Goal: Check status: Check status

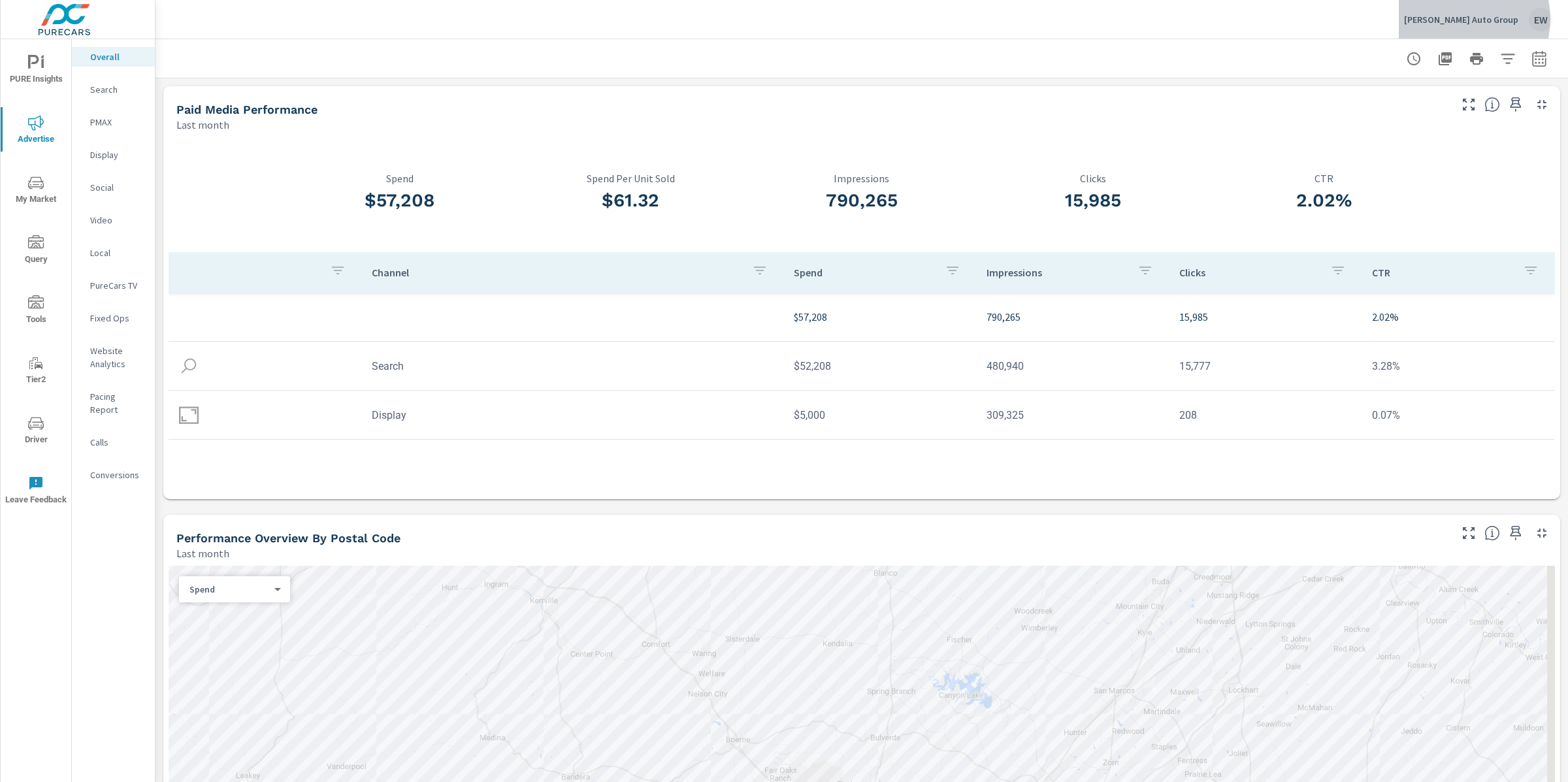
click at [1466, 19] on p "Cavender Auto Group" at bounding box center [1460, 19] width 115 height 11
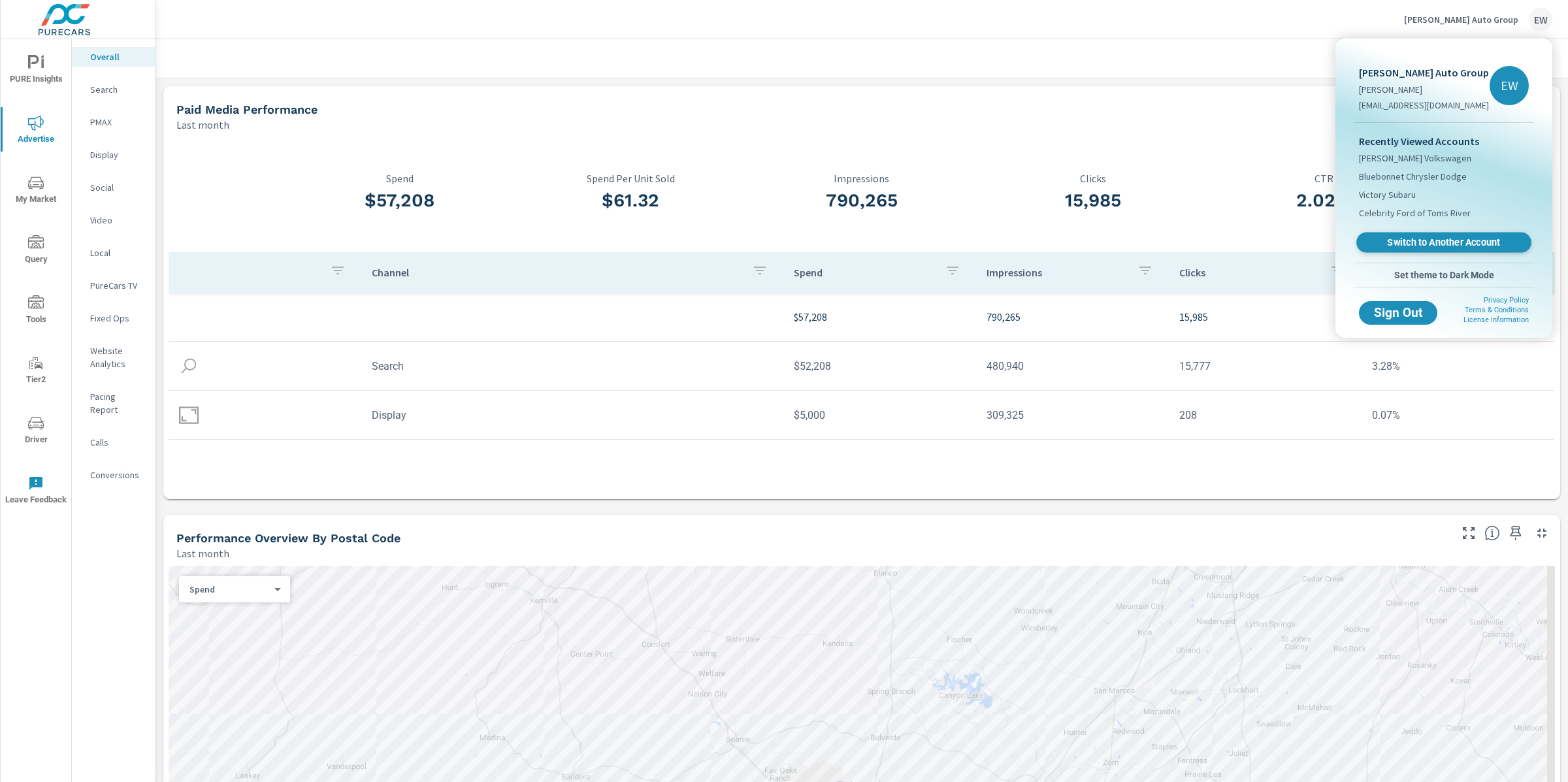
click at [1425, 249] on span "Switch to Another Account" at bounding box center [1443, 242] width 160 height 12
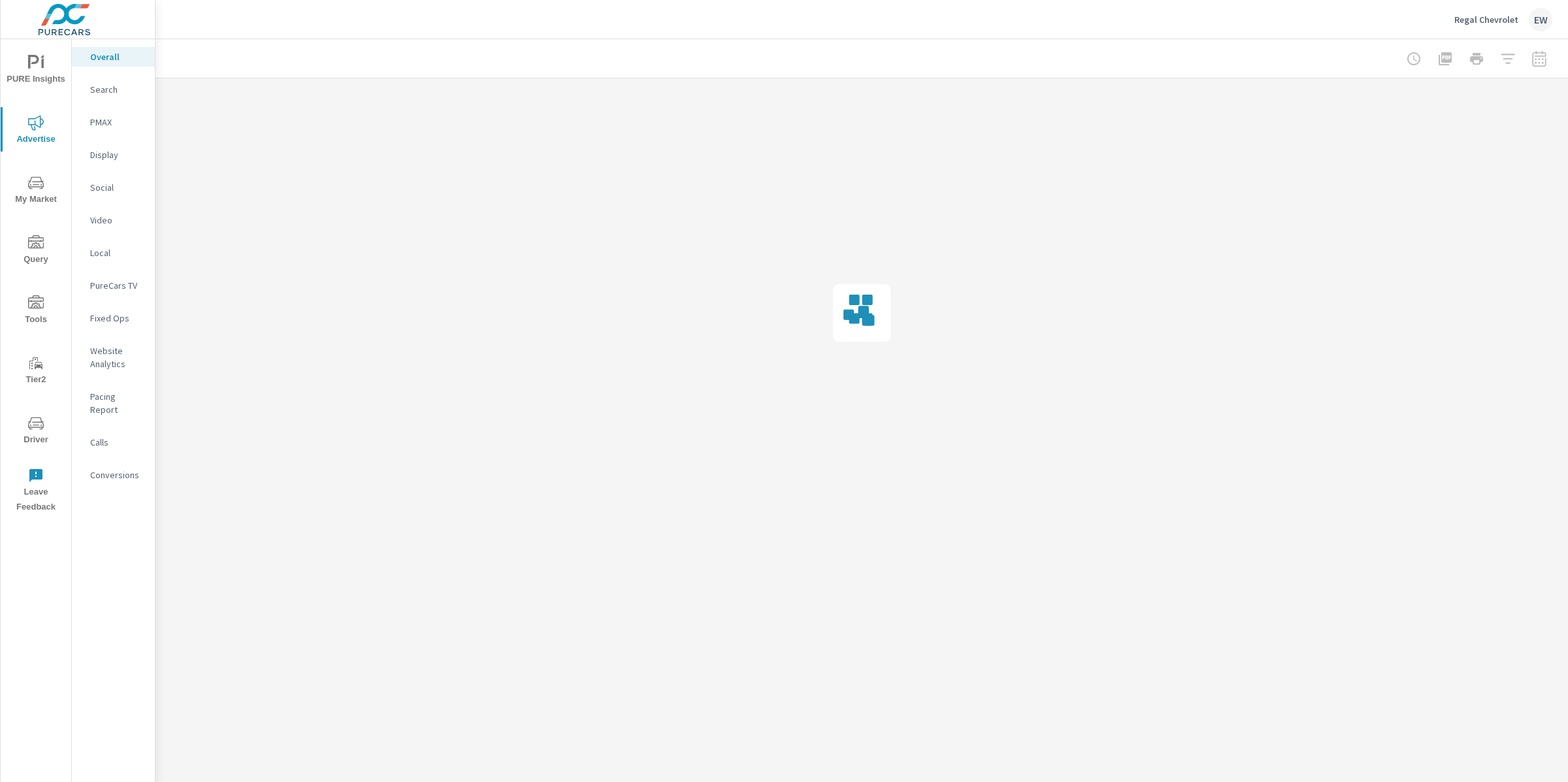
click at [102, 194] on p "Social" at bounding box center [117, 187] width 54 height 13
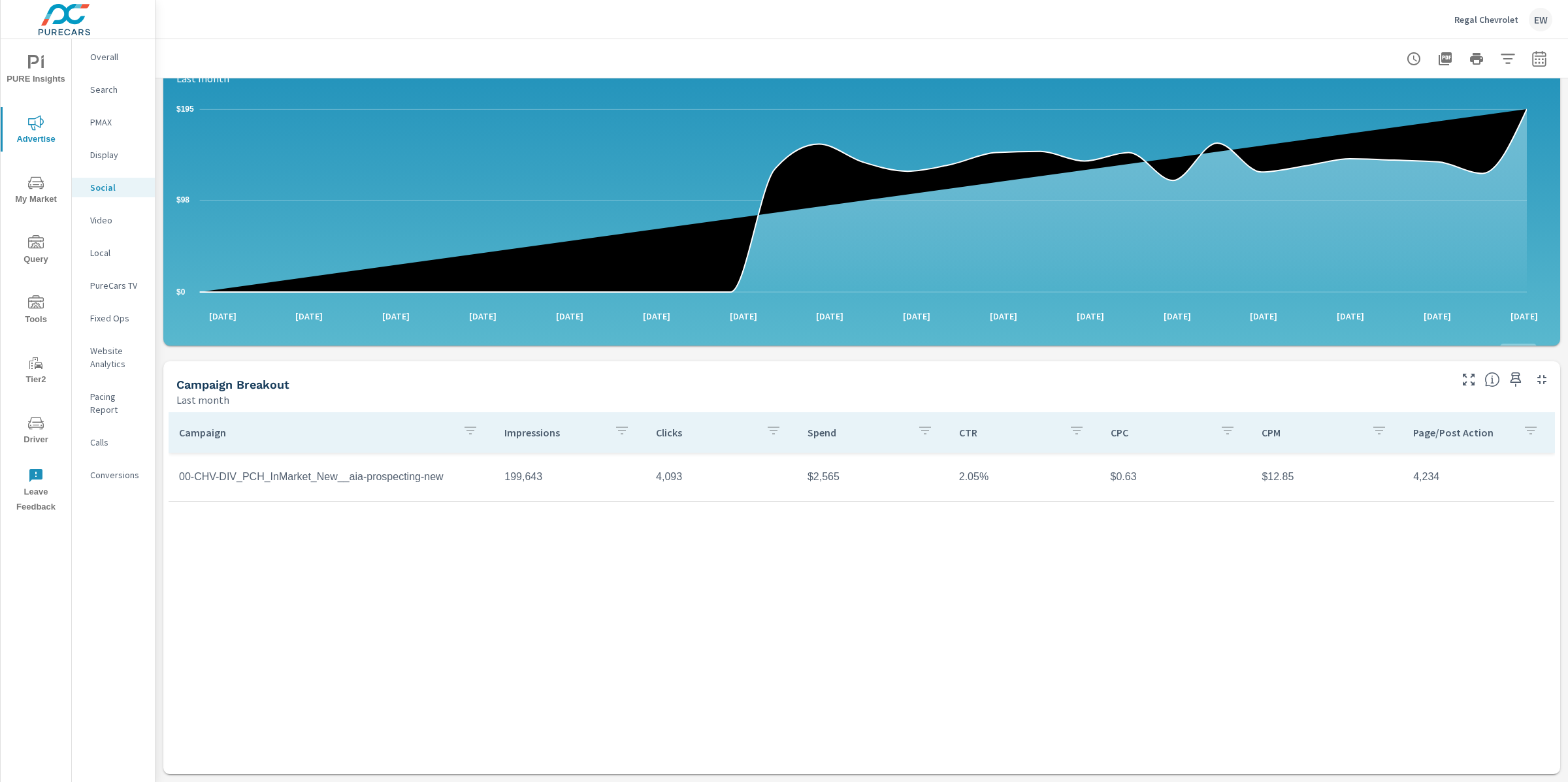
scroll to position [302, 0]
click at [233, 461] on td "00-CHV-DIV_PCH_InMarket_New__aia-prospecting-new" at bounding box center [331, 477] width 325 height 32
click at [114, 91] on p "Search" at bounding box center [117, 89] width 54 height 13
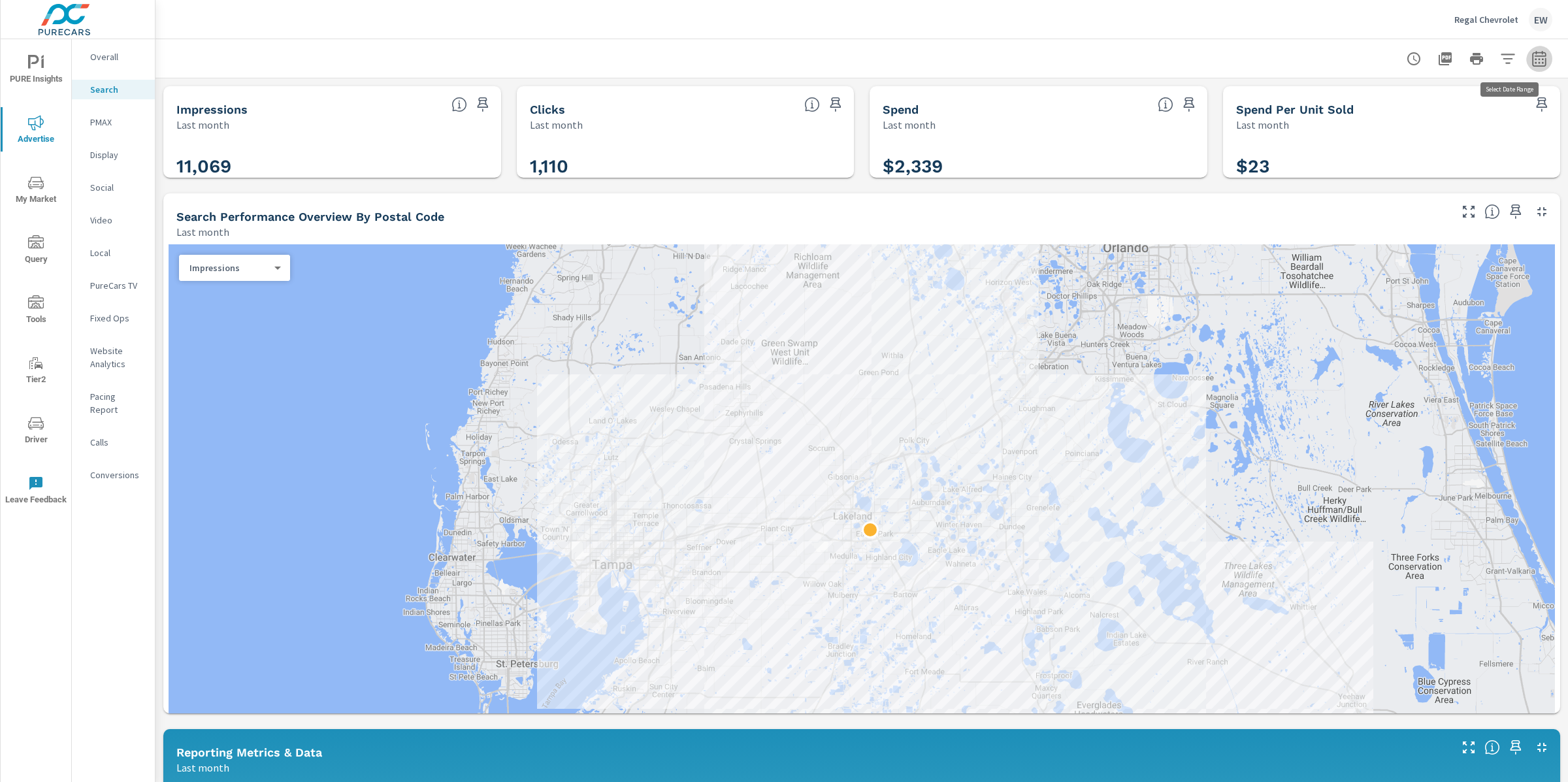
click at [1531, 52] on icon "button" at bounding box center [1539, 59] width 16 height 16
click at [1455, 116] on select "Custom [DATE] Last week Last 7 days Last 14 days Last 30 days Last 45 days Last…" at bounding box center [1421, 115] width 130 height 26
click at [1356, 102] on select "Custom [DATE] Last week Last 7 days Last 14 days Last 30 days Last 45 days Last…" at bounding box center [1421, 115] width 130 height 26
select select "Month to date"
click at [1397, 192] on span "Apply" at bounding box center [1393, 186] width 53 height 12
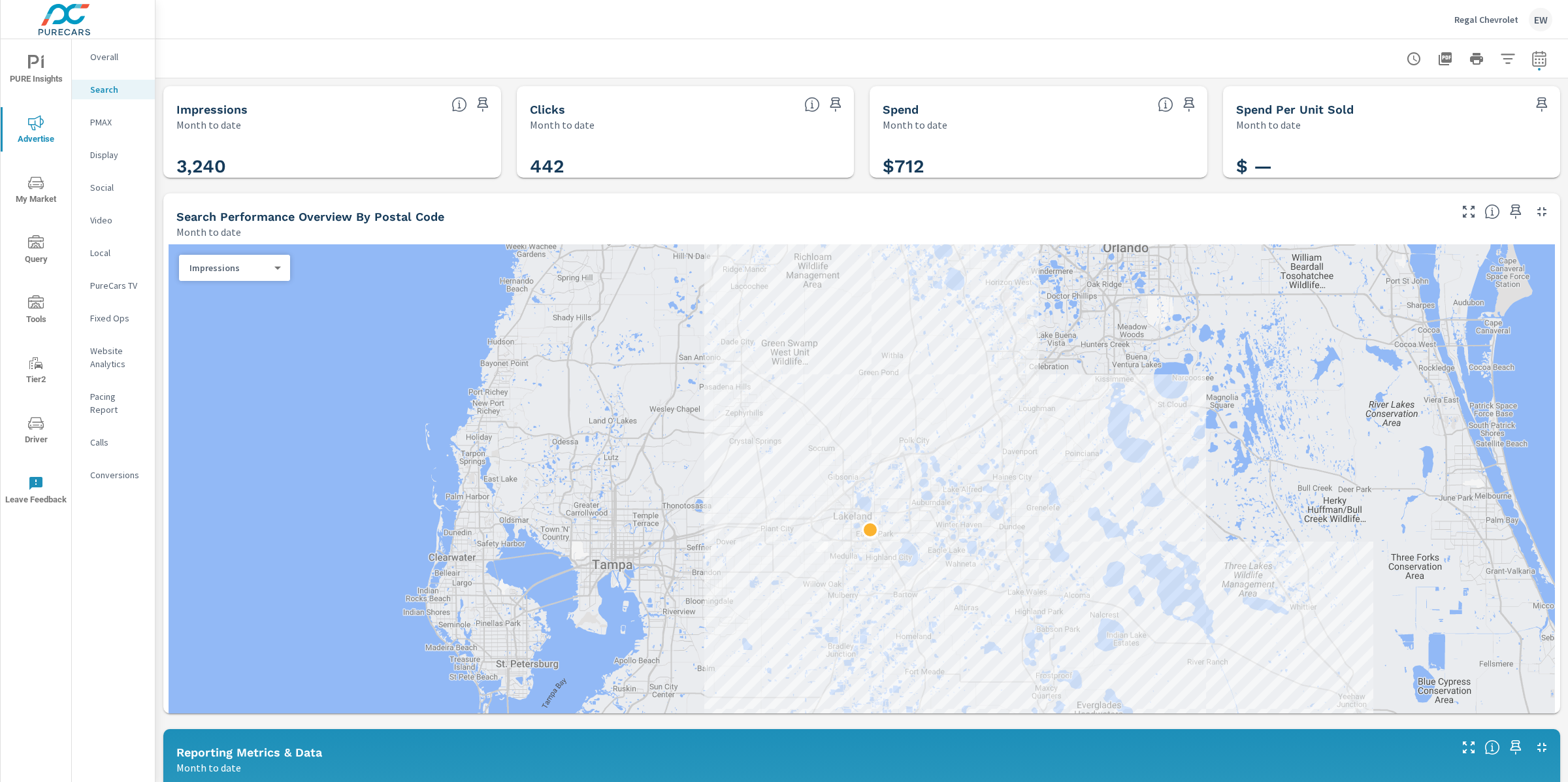
click at [668, 213] on div "Impressions Month to date 3,240 Clicks Month to date 442 Spend Month to date $7…" at bounding box center [861, 775] width 1412 height 1393
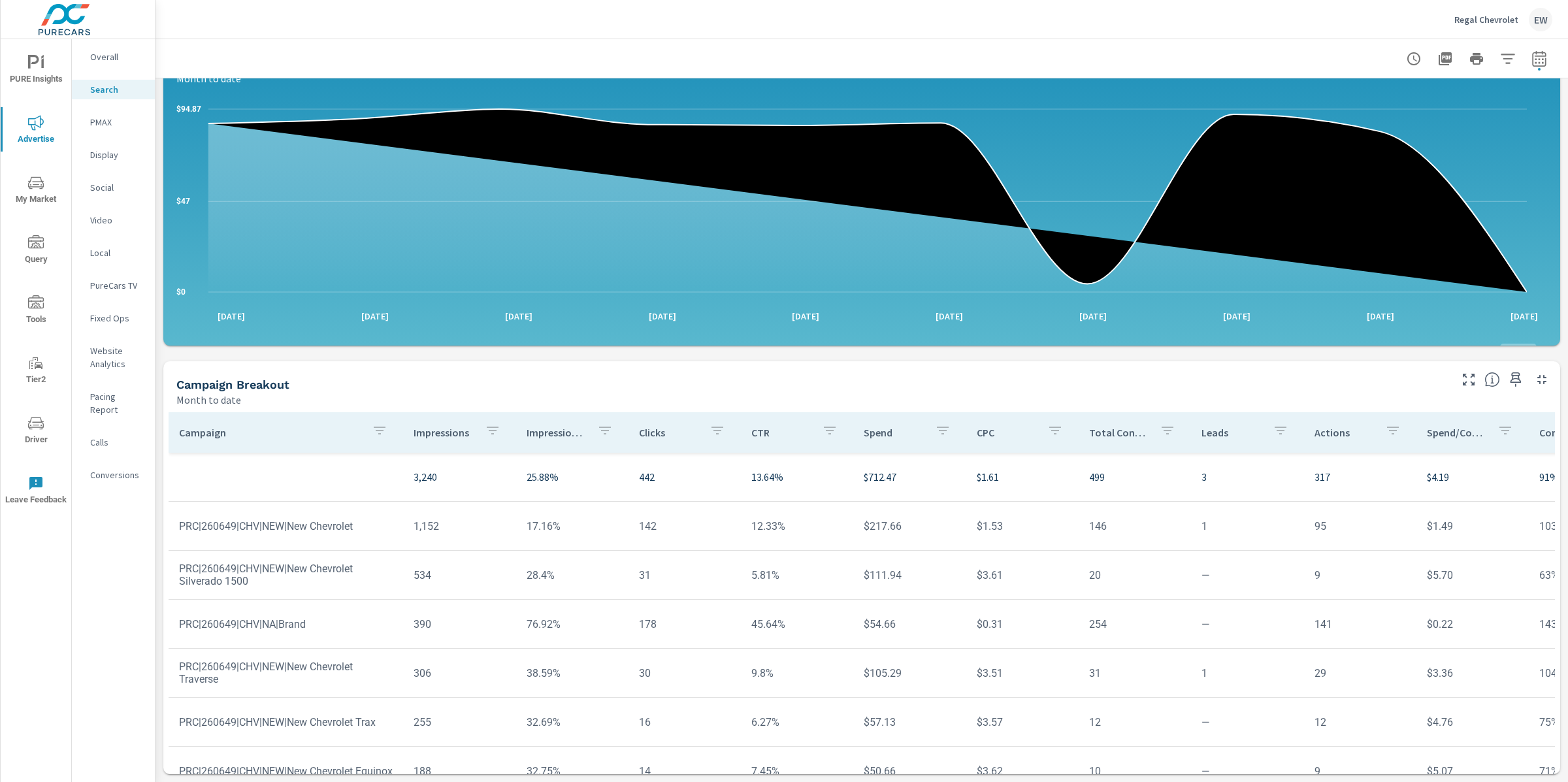
scroll to position [991, 0]
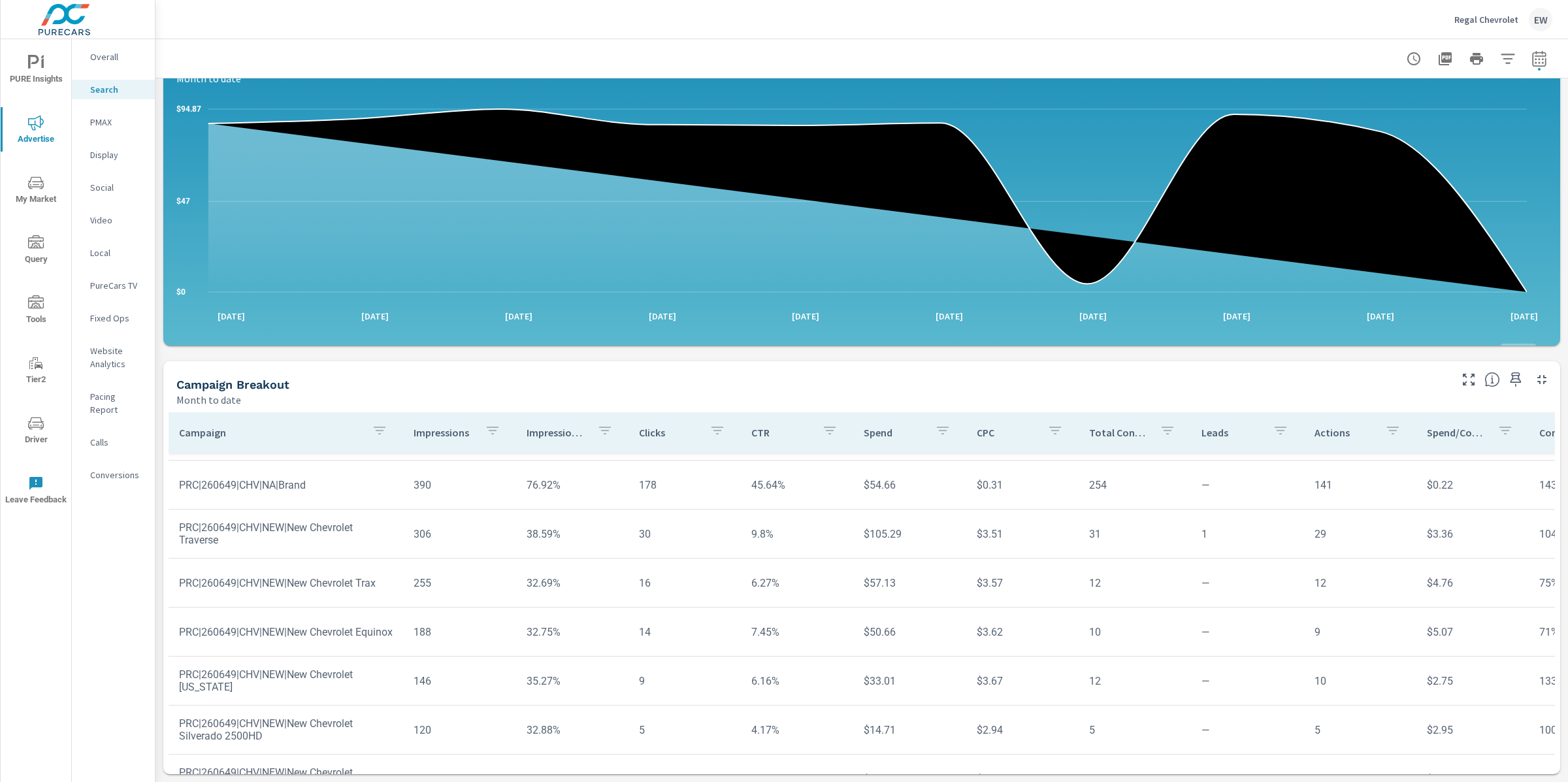
scroll to position [1037, 0]
click at [104, 125] on p "PMAX" at bounding box center [117, 122] width 54 height 13
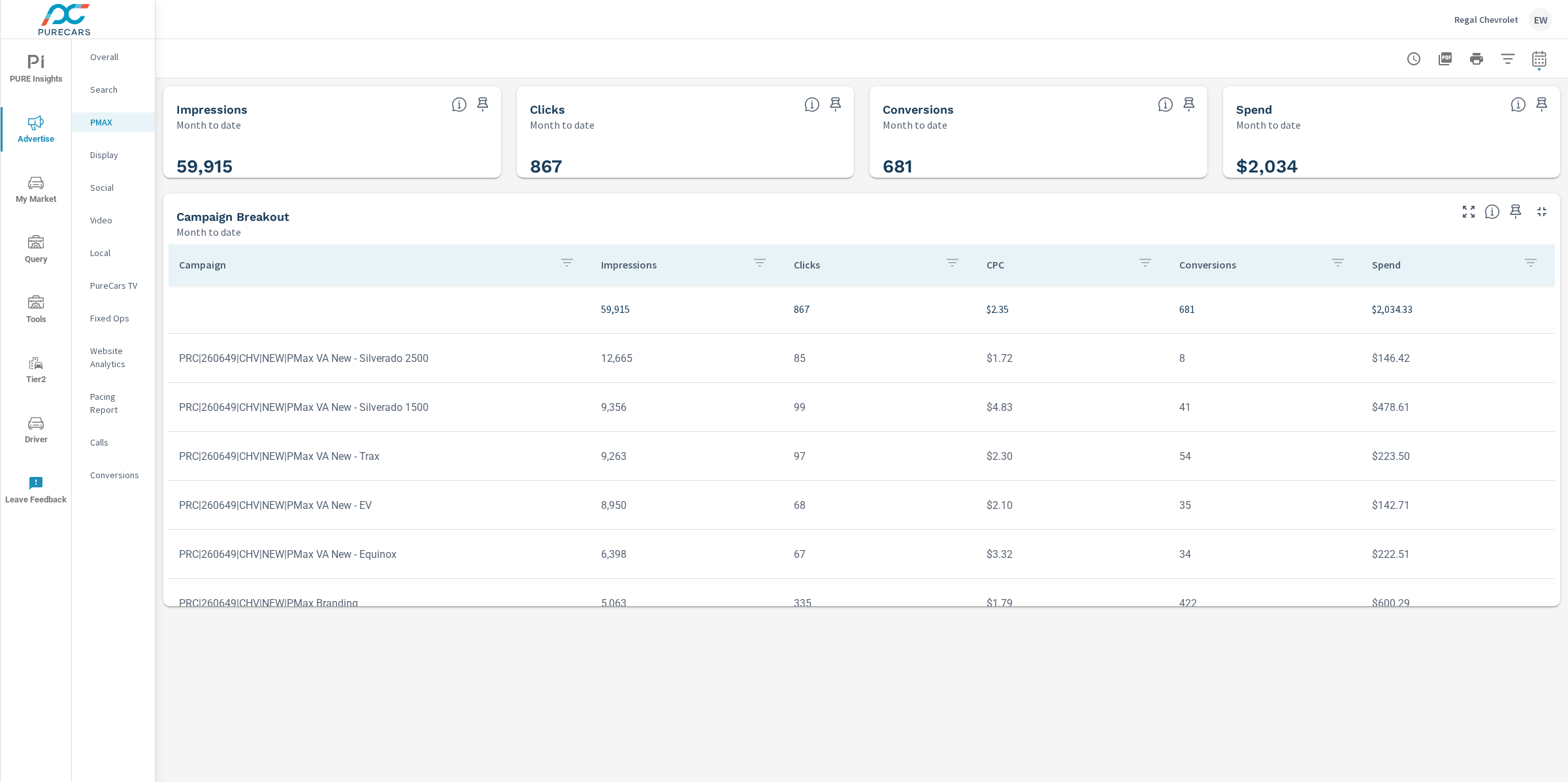
click at [161, 323] on div "Impressions Month to date 59,915 Clicks Month to date 867 Conversions Month to …" at bounding box center [861, 346] width 1412 height 536
click at [3, 289] on button "Tools" at bounding box center [36, 310] width 71 height 45
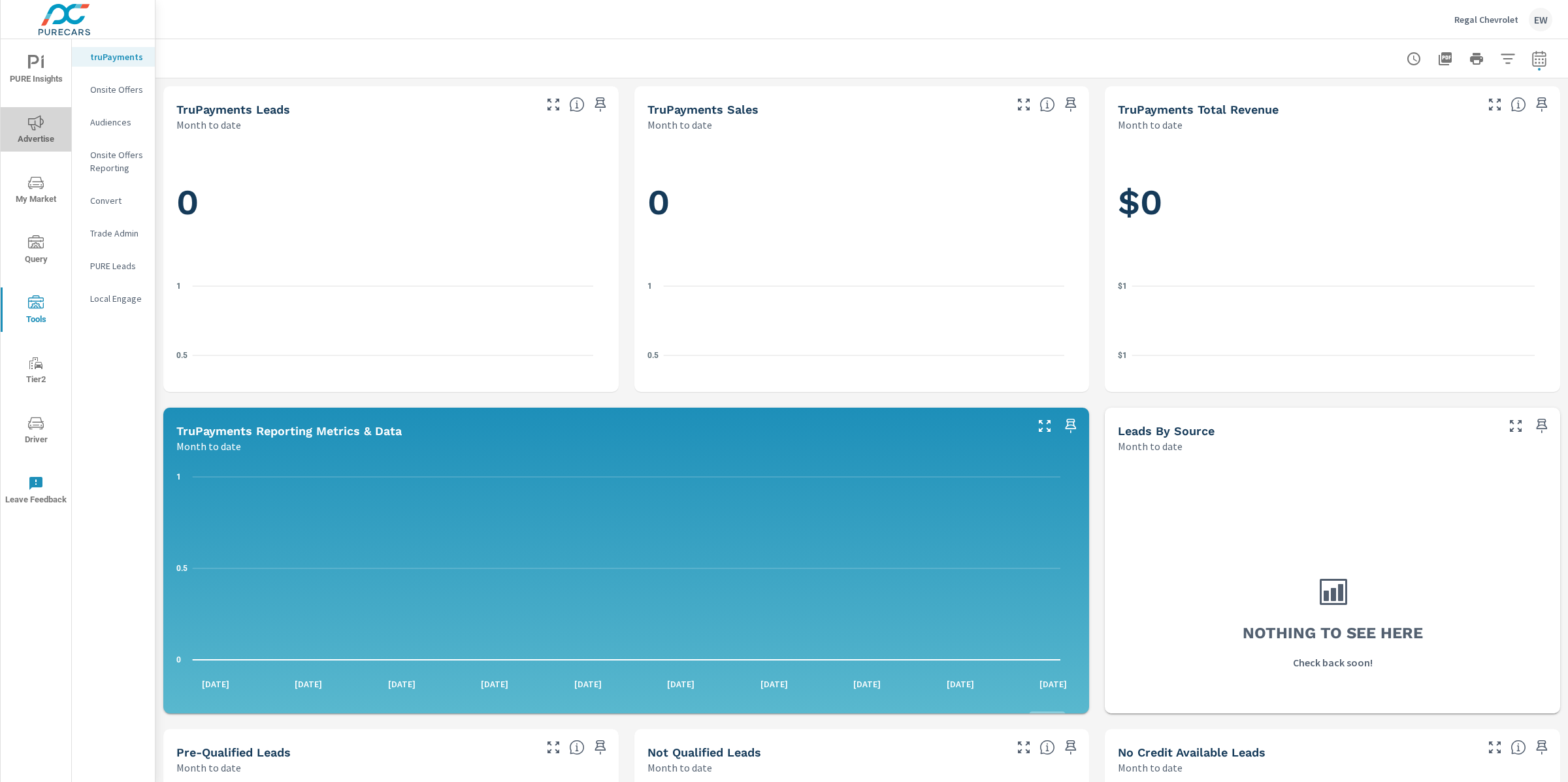
click at [32, 127] on icon "nav menu" at bounding box center [36, 122] width 16 height 16
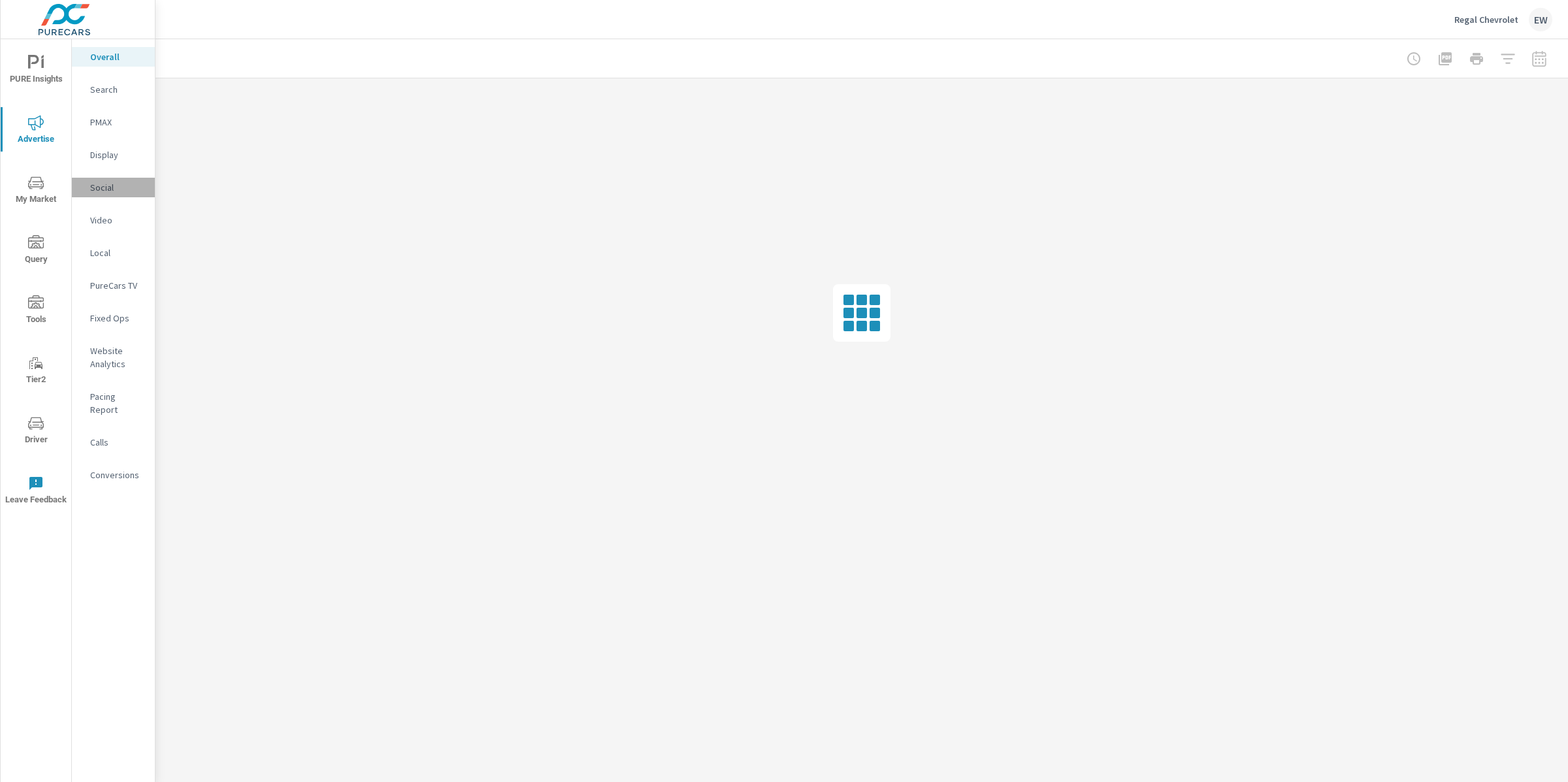
click at [96, 194] on p "Social" at bounding box center [117, 187] width 54 height 13
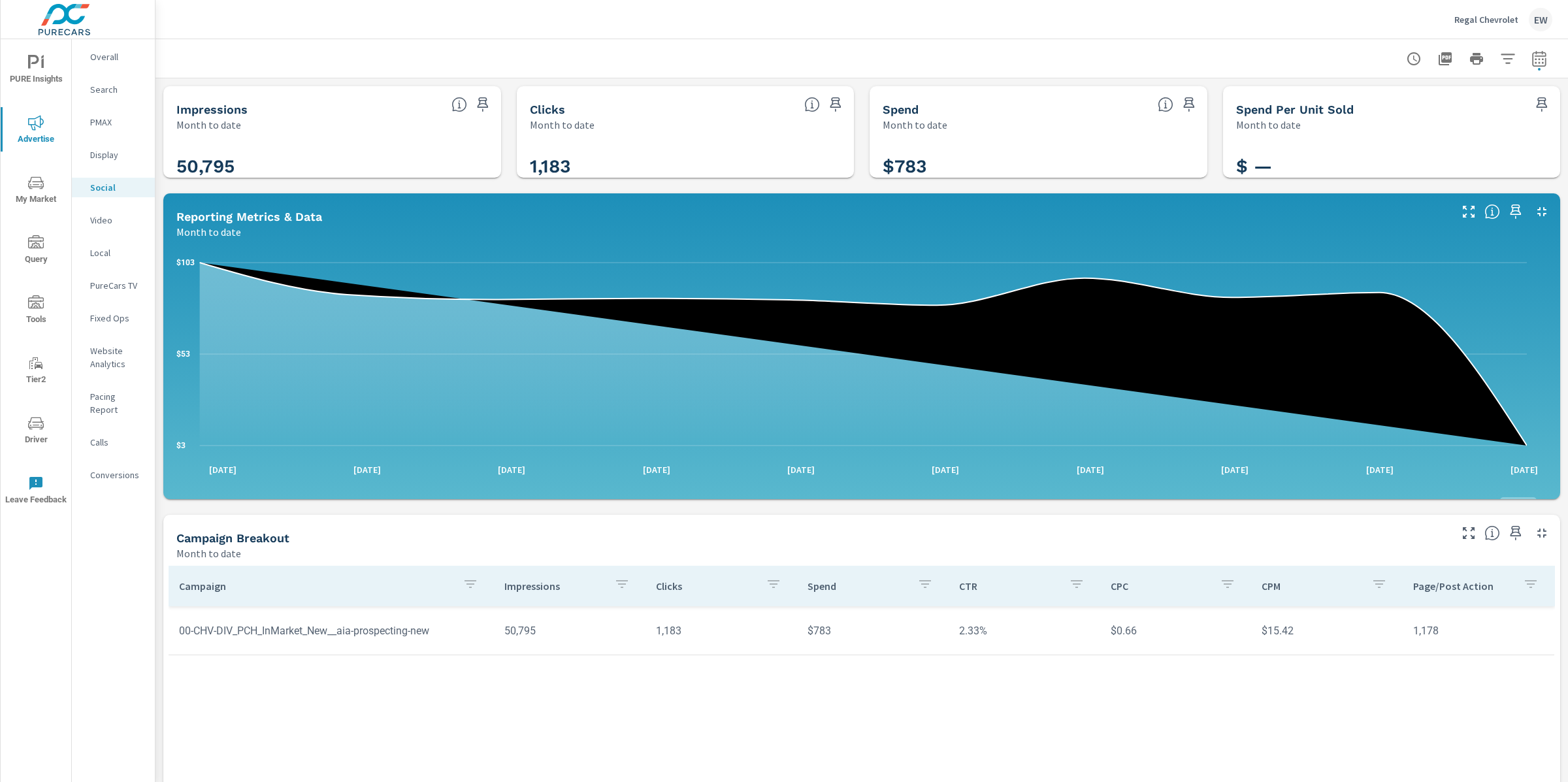
click at [159, 417] on div "Impressions Month to date 50,795 Clicks Month to date 1,183 Spend Month to date…" at bounding box center [861, 507] width 1412 height 857
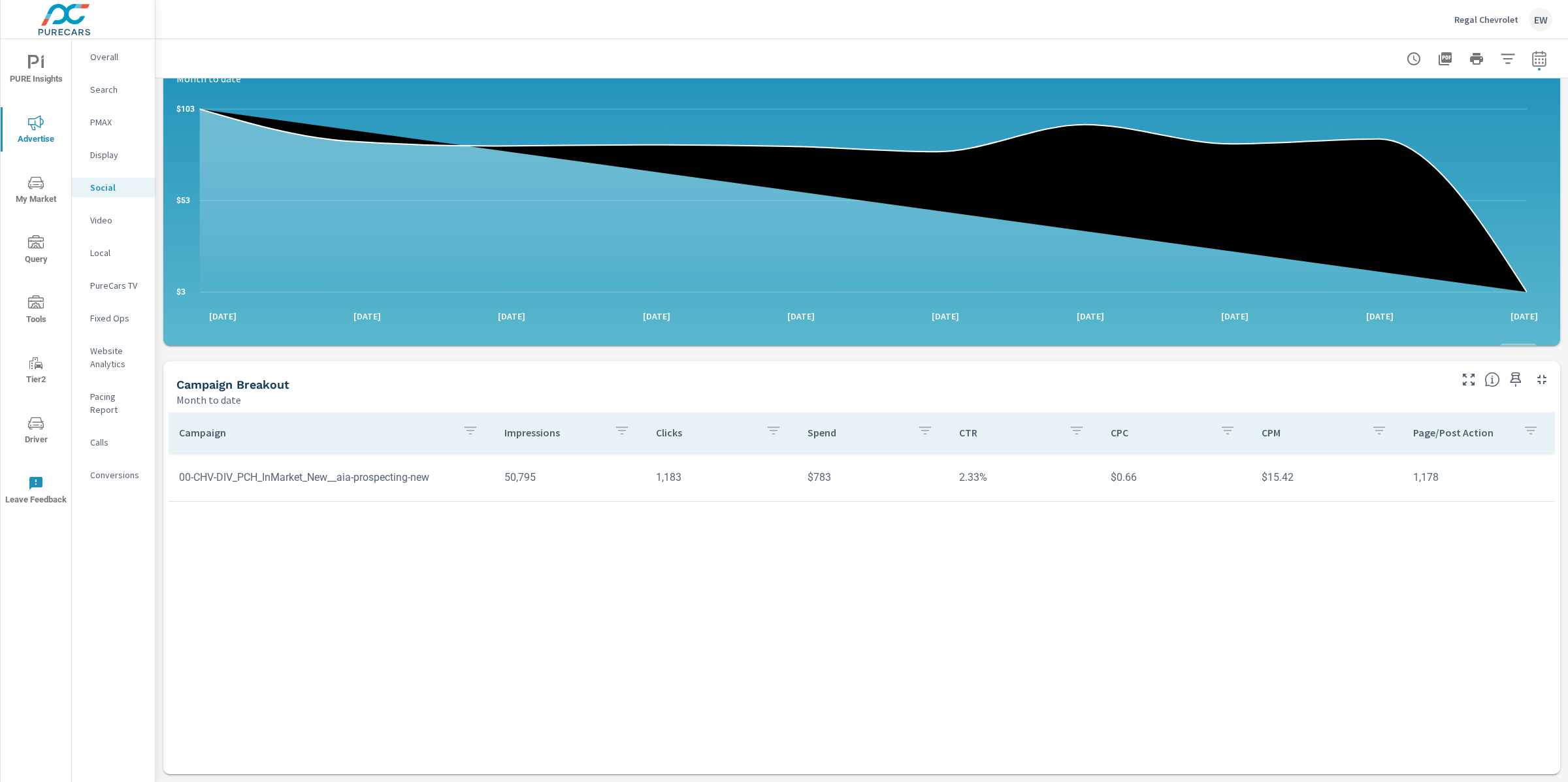
scroll to position [367, 0]
